Goal: Information Seeking & Learning: Learn about a topic

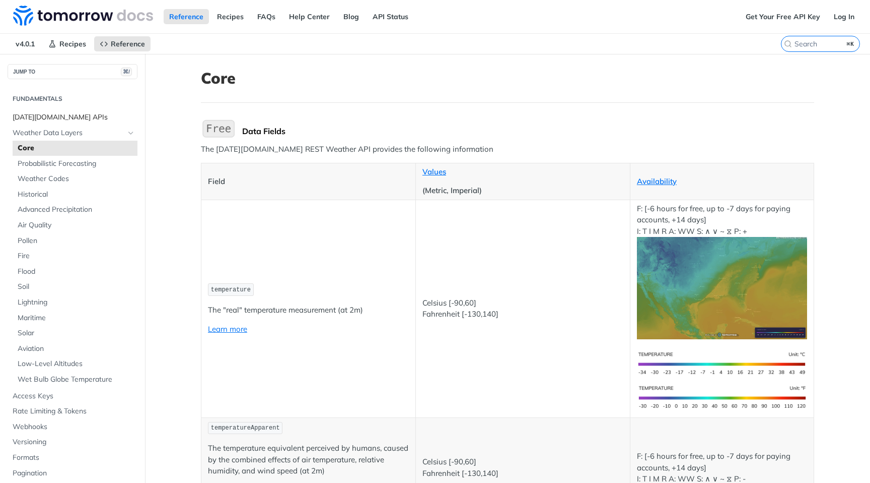
click at [46, 113] on span "[DATE][DOMAIN_NAME] APIs" at bounding box center [74, 117] width 122 height 10
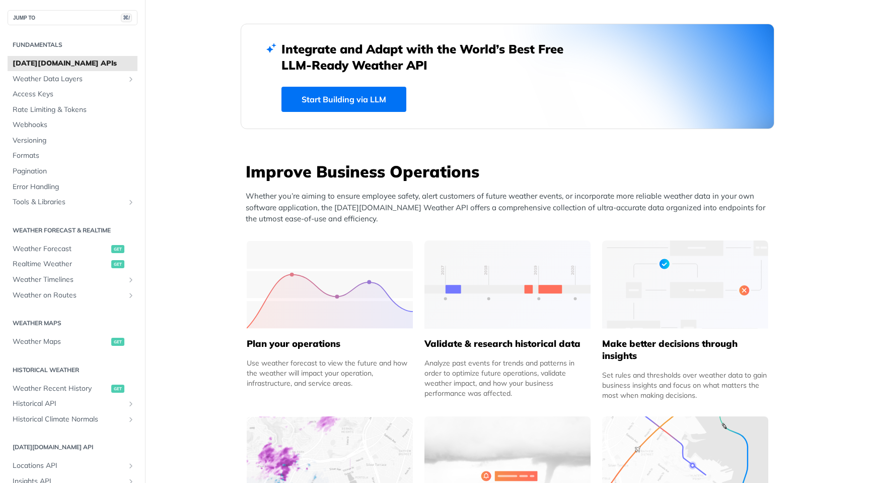
scroll to position [329, 0]
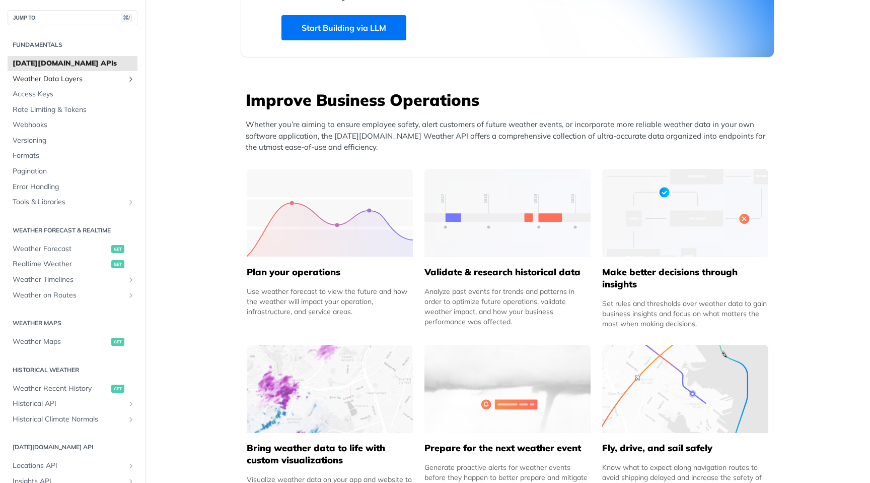
click at [78, 77] on span "Weather Data Layers" at bounding box center [69, 79] width 112 height 10
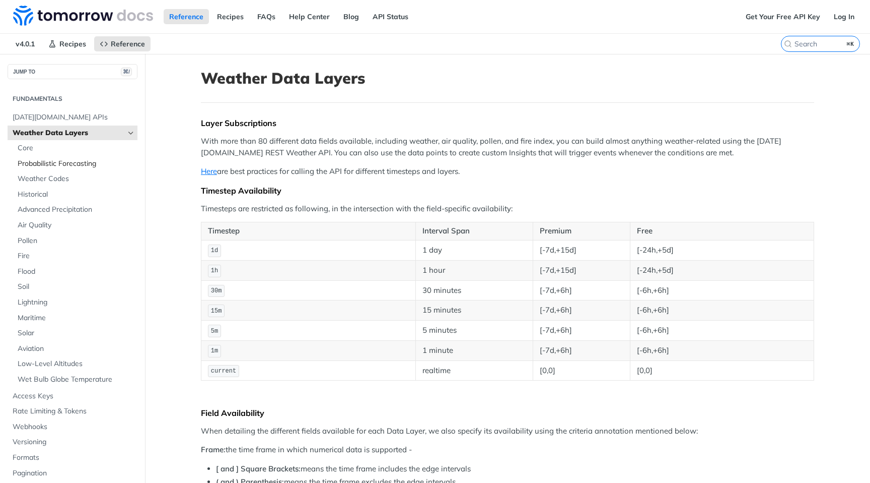
click at [60, 164] on span "Probabilistic Forecasting" at bounding box center [76, 164] width 117 height 10
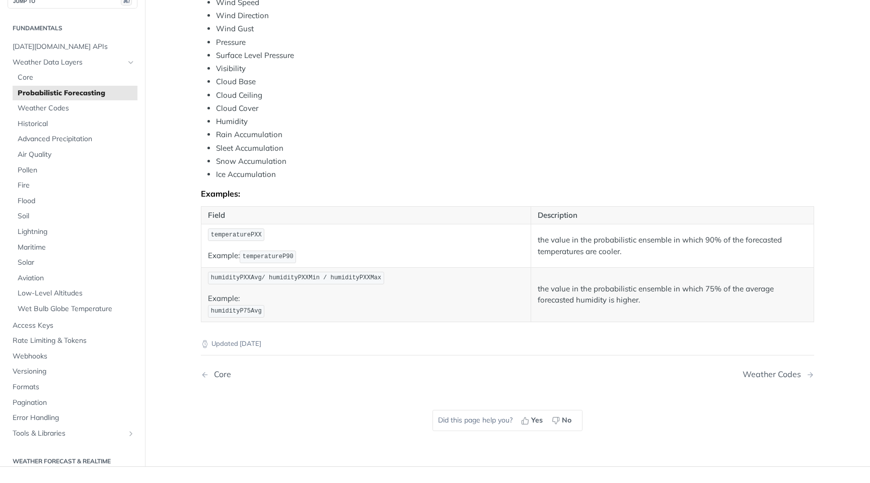
scroll to position [434, 0]
